Goal: Task Accomplishment & Management: Manage account settings

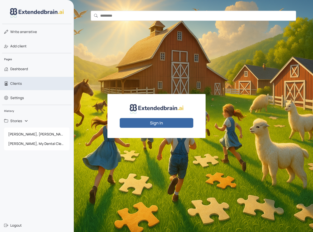
click at [24, 81] on link "Clients" at bounding box center [37, 83] width 74 height 13
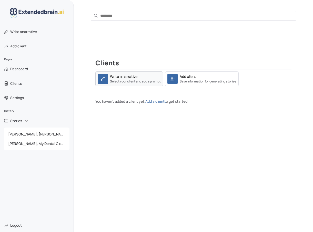
click at [137, 81] on small "Select your client and add a prompt" at bounding box center [135, 81] width 51 height 5
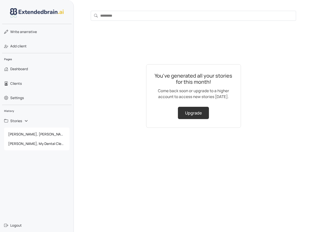
click at [193, 113] on link "Upgrade" at bounding box center [193, 113] width 31 height 12
click at [43, 135] on span "[PERSON_NAME], [PERSON_NAME]'s Haircut Adventure" at bounding box center [36, 134] width 61 height 9
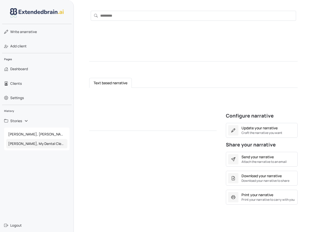
click at [43, 144] on span "[PERSON_NAME], My Dental Cleaning Adventure" at bounding box center [36, 143] width 61 height 9
click at [44, 134] on span "[PERSON_NAME], [PERSON_NAME]'s Haircut Adventure" at bounding box center [36, 134] width 61 height 9
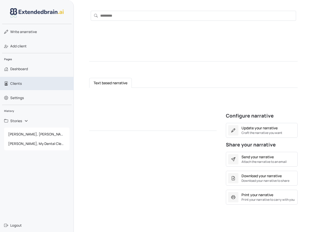
click at [16, 84] on span "Clients" at bounding box center [16, 83] width 12 height 5
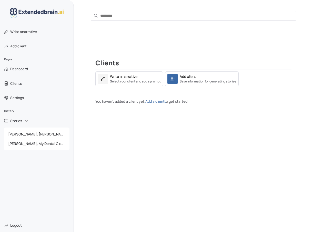
click at [139, 20] on input "text" at bounding box center [193, 16] width 205 height 10
click at [36, 47] on link "Add client" at bounding box center [37, 45] width 74 height 13
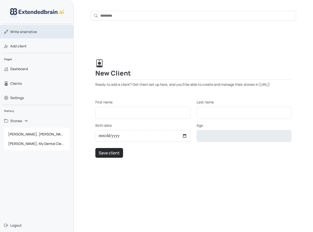
click at [26, 29] on span "Write a narrative" at bounding box center [23, 31] width 27 height 5
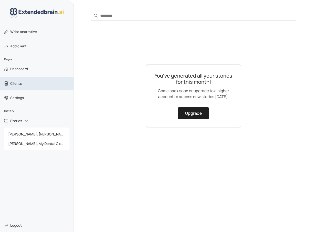
click at [39, 85] on link "Clients" at bounding box center [37, 83] width 74 height 13
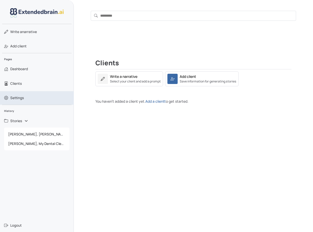
click at [35, 100] on link "Settings" at bounding box center [37, 97] width 74 height 13
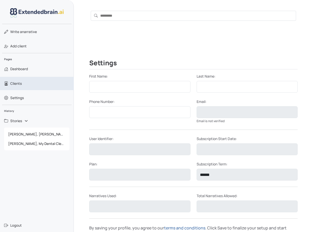
click at [26, 81] on link "Clients" at bounding box center [37, 83] width 74 height 13
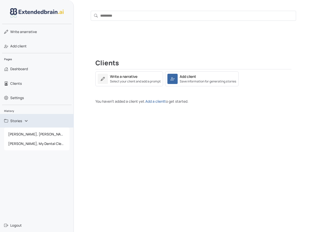
click at [30, 122] on link "Stories" at bounding box center [37, 121] width 74 height 14
click at [24, 121] on link "Stories" at bounding box center [37, 121] width 74 height 14
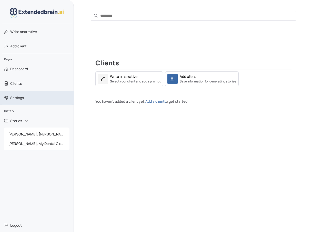
click at [23, 99] on span "Settings" at bounding box center [17, 97] width 14 height 5
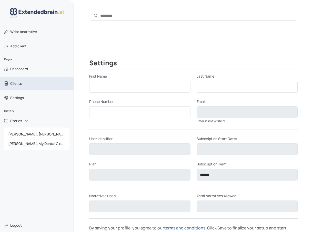
click at [17, 84] on span "Clients" at bounding box center [16, 83] width 12 height 5
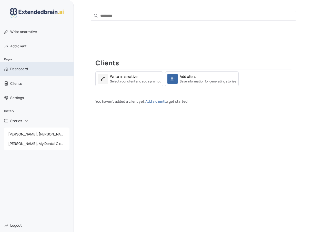
click at [26, 68] on span "Dashboard" at bounding box center [19, 68] width 18 height 5
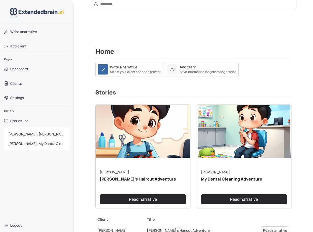
scroll to position [6, 0]
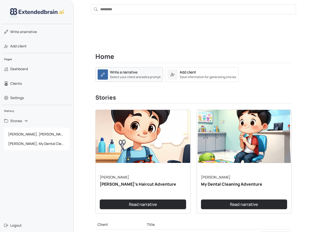
click at [140, 74] on div "Write a narrative Select your client and add a prompt" at bounding box center [135, 75] width 51 height 10
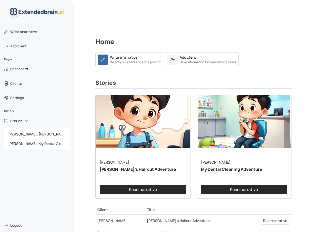
scroll to position [21, 0]
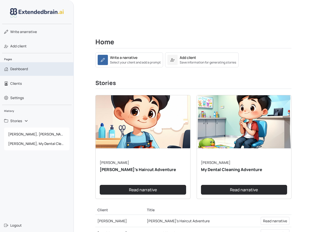
click at [31, 70] on link "Dashboard" at bounding box center [37, 68] width 74 height 13
click at [21, 66] on span "Dashboard" at bounding box center [19, 68] width 18 height 5
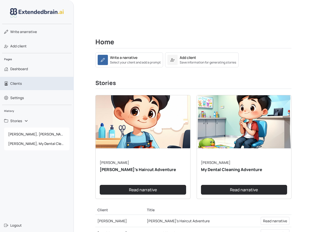
click at [16, 83] on span "Clients" at bounding box center [16, 83] width 12 height 5
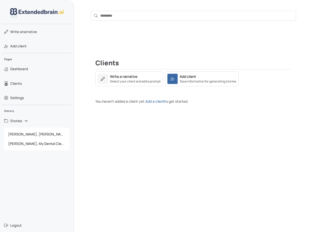
click at [138, 12] on input "text" at bounding box center [193, 16] width 205 height 10
type input "*****"
drag, startPoint x: 111, startPoint y: 17, endPoint x: 77, endPoint y: 16, distance: 33.9
click at [78, 17] on div "***** No clients or stories found" at bounding box center [193, 16] width 239 height 32
click at [51, 8] on img at bounding box center [37, 12] width 54 height 9
